Goal: Task Accomplishment & Management: Manage account settings

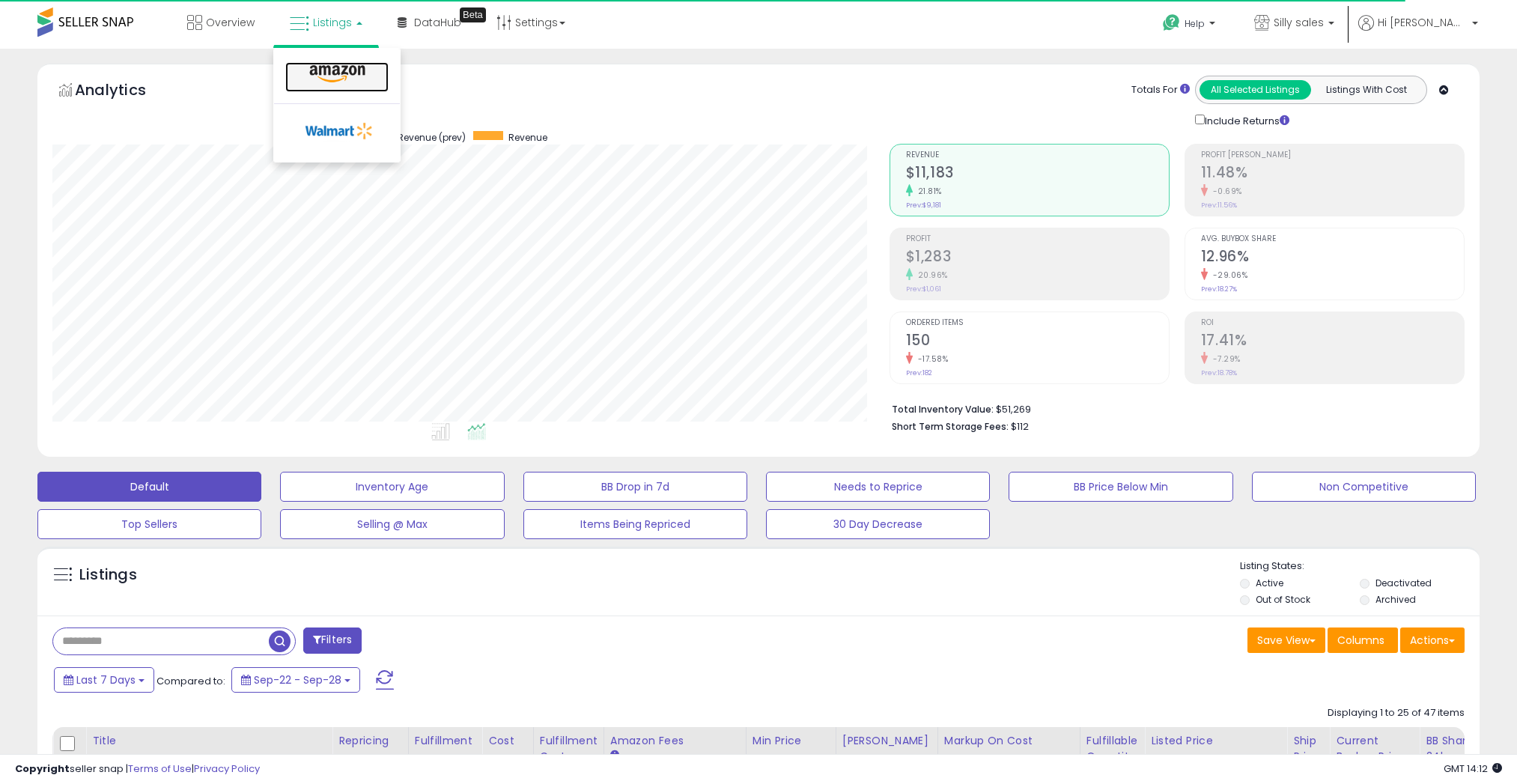
click at [331, 78] on icon at bounding box center [338, 74] width 65 height 19
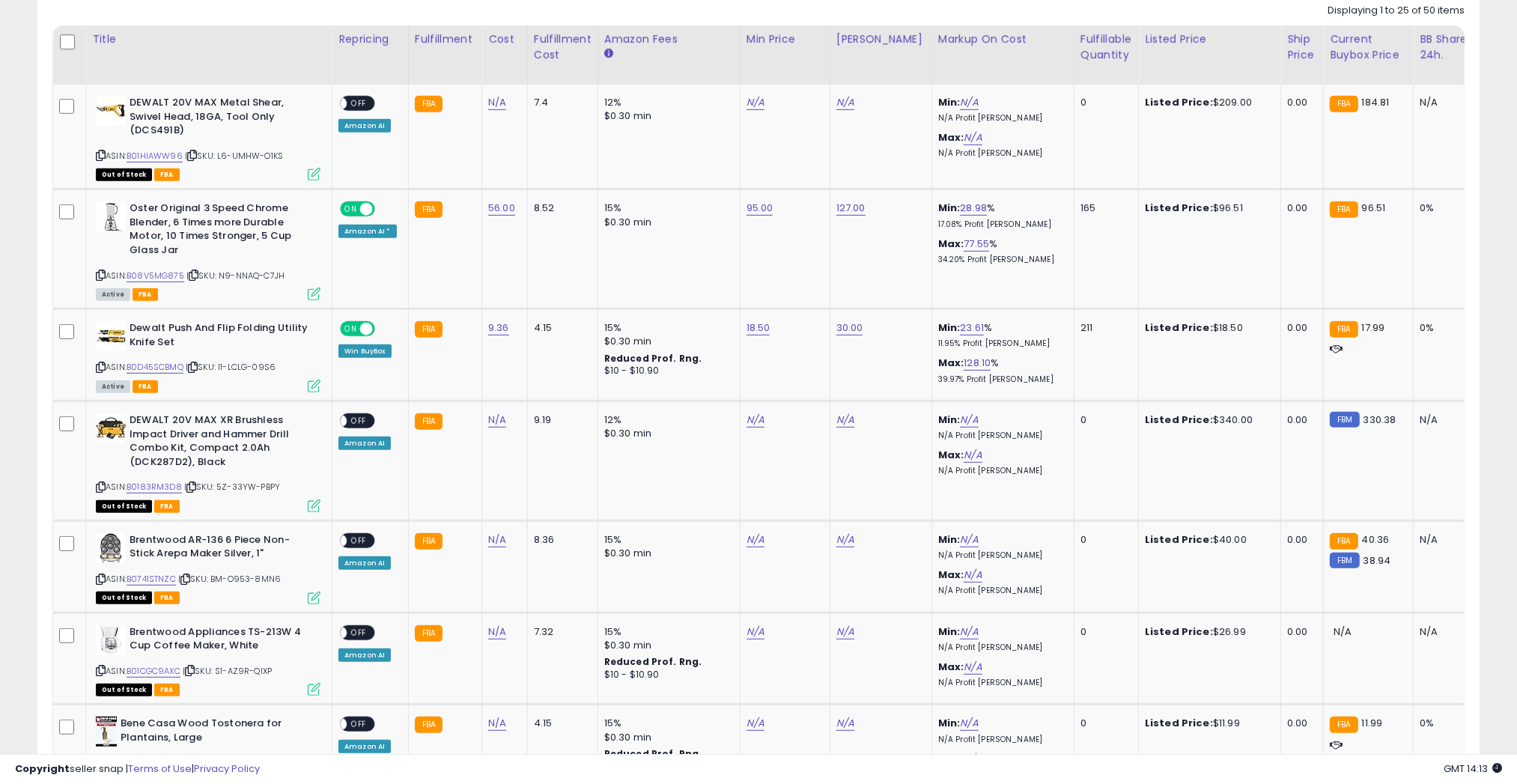
scroll to position [711, 0]
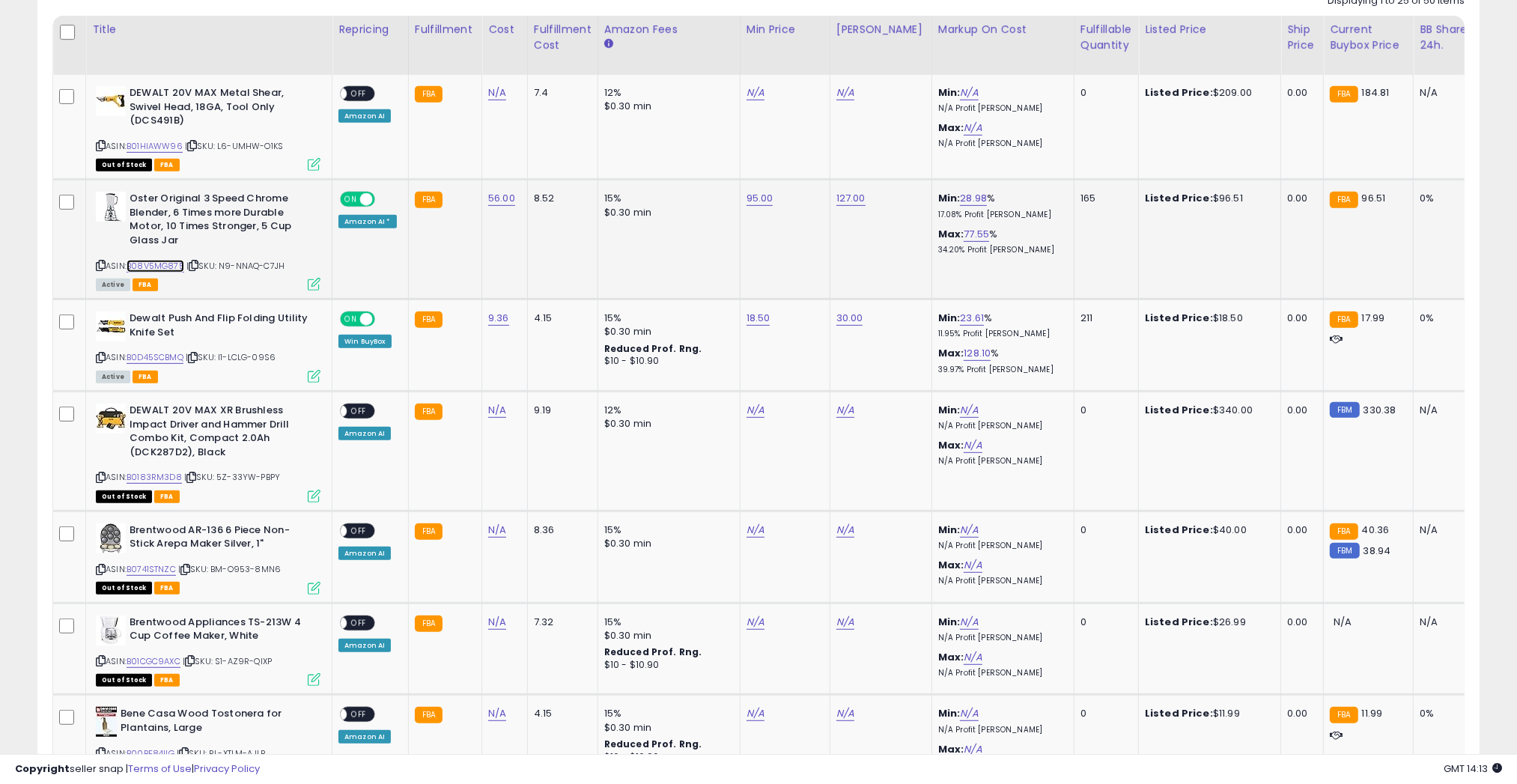
click at [153, 260] on link "B08V5MG875" at bounding box center [155, 266] width 57 height 13
click at [143, 358] on link "B0D45SCBMQ" at bounding box center [155, 358] width 57 height 13
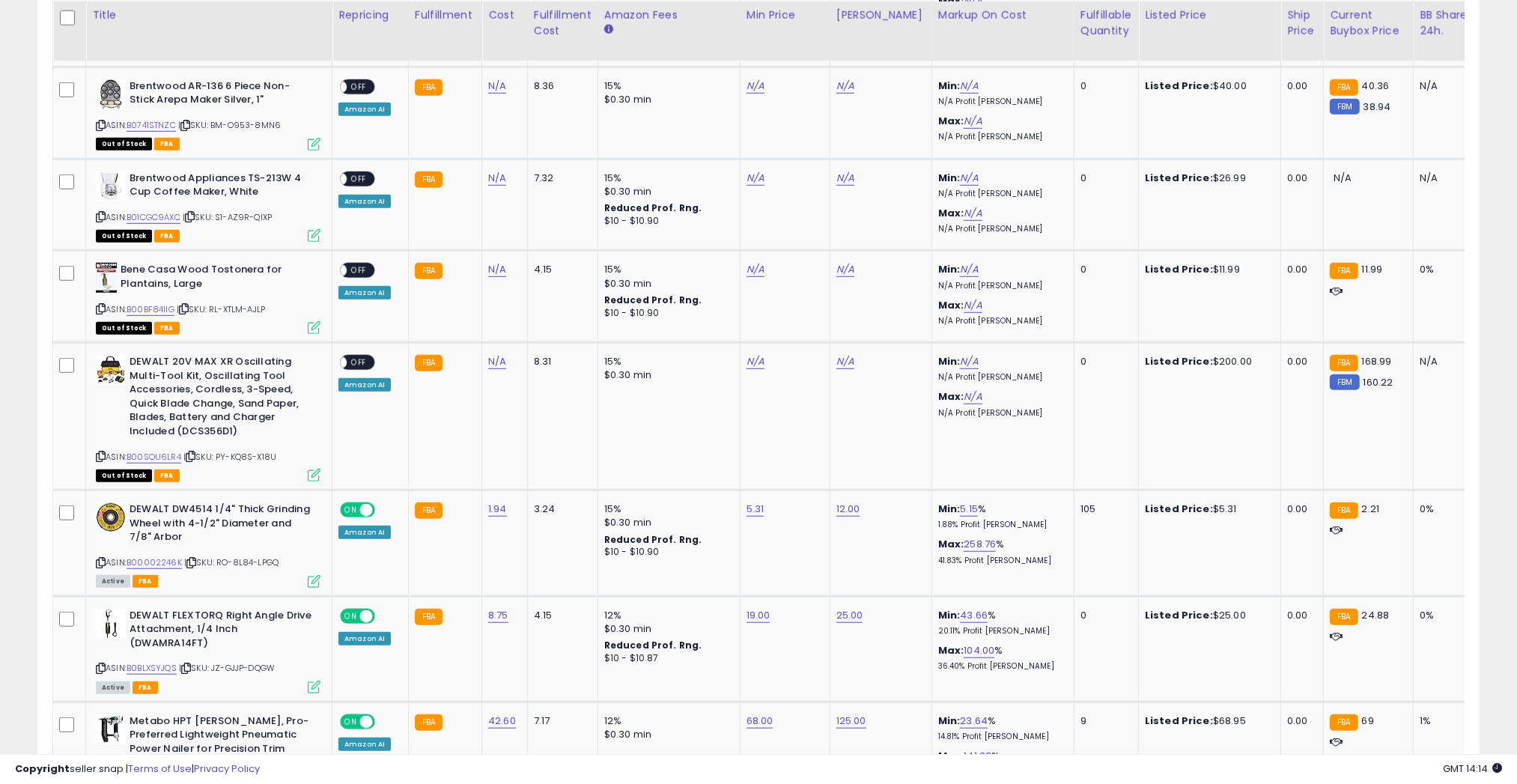
scroll to position [1175, 0]
